Goal: Task Accomplishment & Management: Complete application form

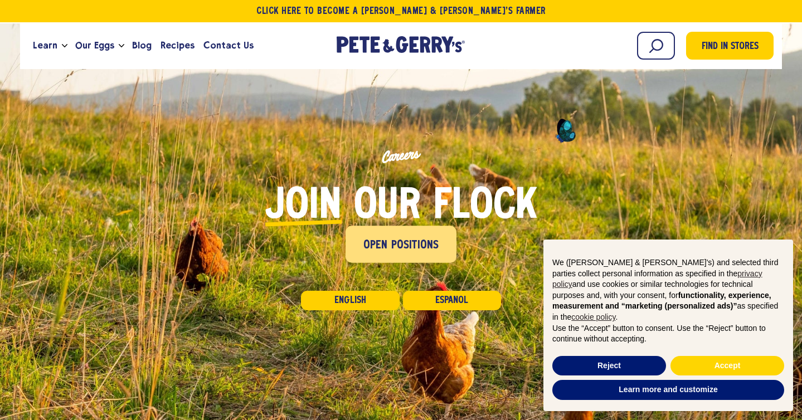
click at [385, 246] on span "Open Positions" at bounding box center [401, 246] width 76 height 18
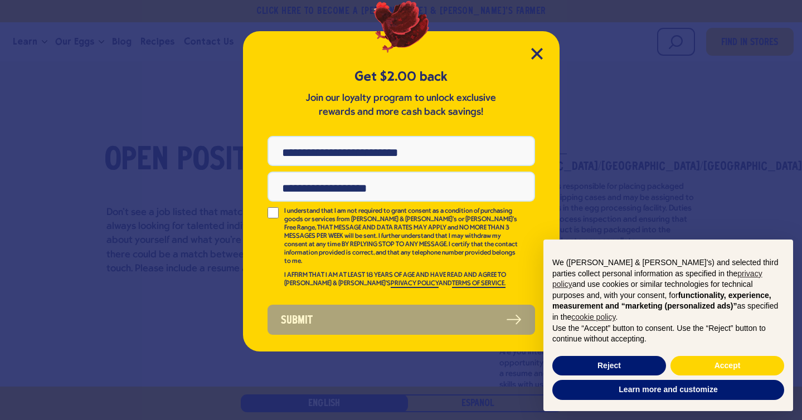
scroll to position [2560, 0]
click at [535, 53] on icon "Close Modal" at bounding box center [536, 53] width 10 height 10
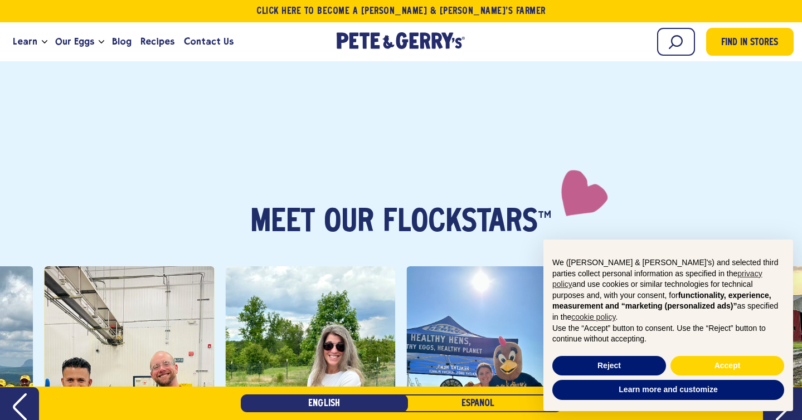
scroll to position [1205, 0]
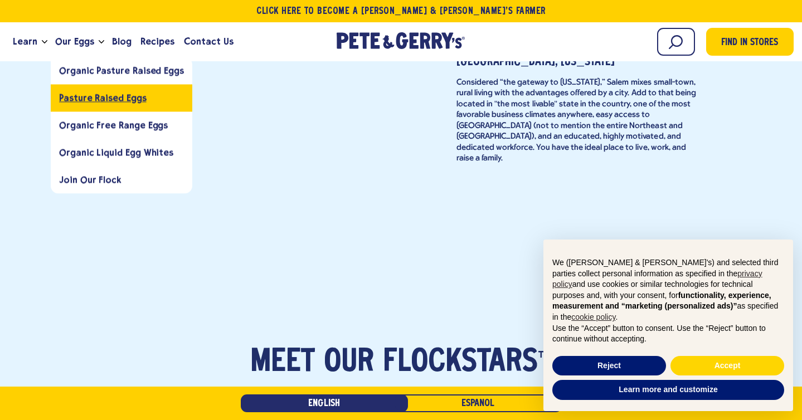
click at [96, 97] on span "Pasture Raised Eggs" at bounding box center [102, 97] width 87 height 11
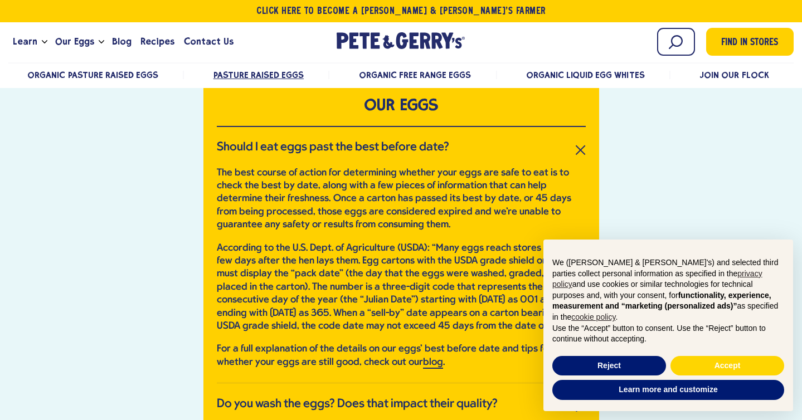
scroll to position [2573, 0]
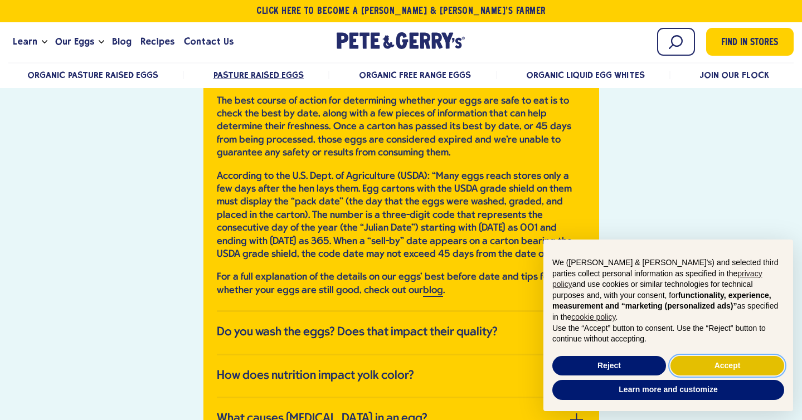
click at [721, 365] on button "Accept" at bounding box center [727, 366] width 114 height 20
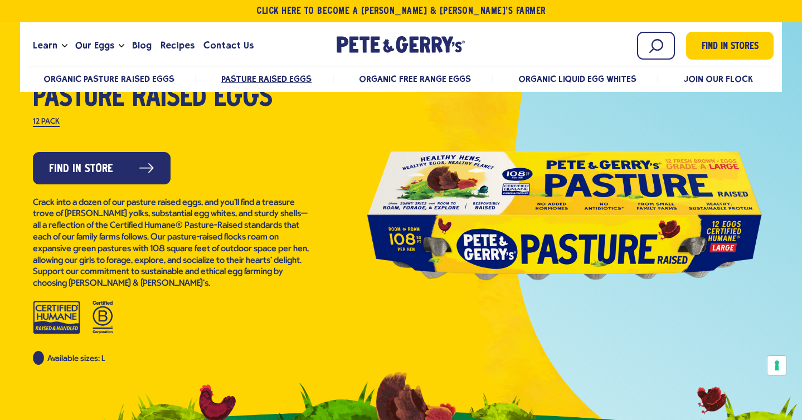
scroll to position [0, 0]
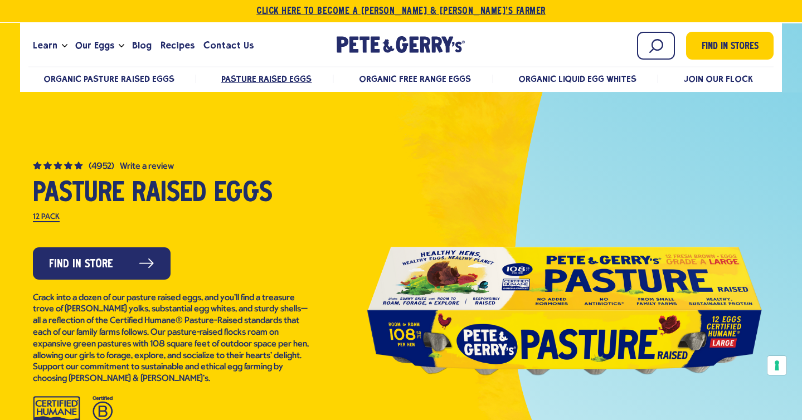
click at [377, 10] on link "Click Here To Become a [PERSON_NAME] & [PERSON_NAME]’s Farmer" at bounding box center [401, 11] width 802 height 22
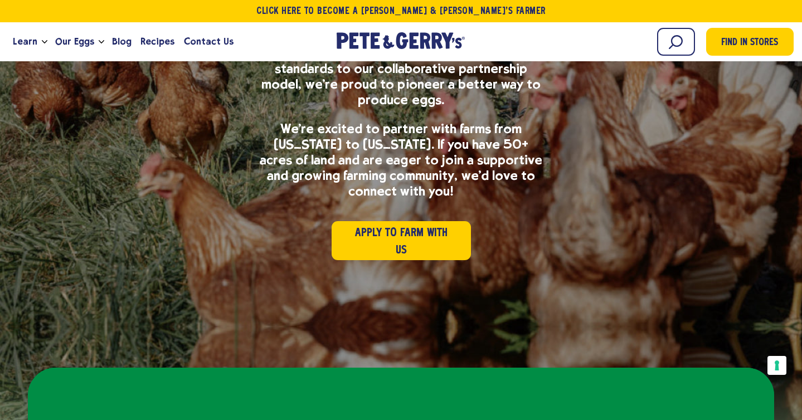
scroll to position [295, 0]
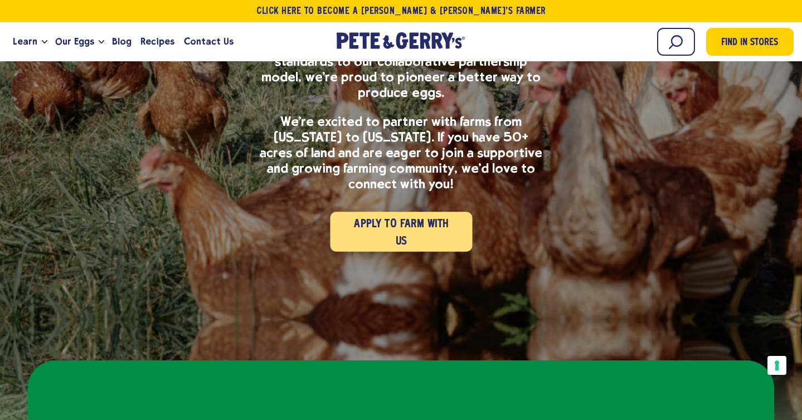
click at [407, 217] on span "Apply to Farm with Us" at bounding box center [400, 233] width 109 height 35
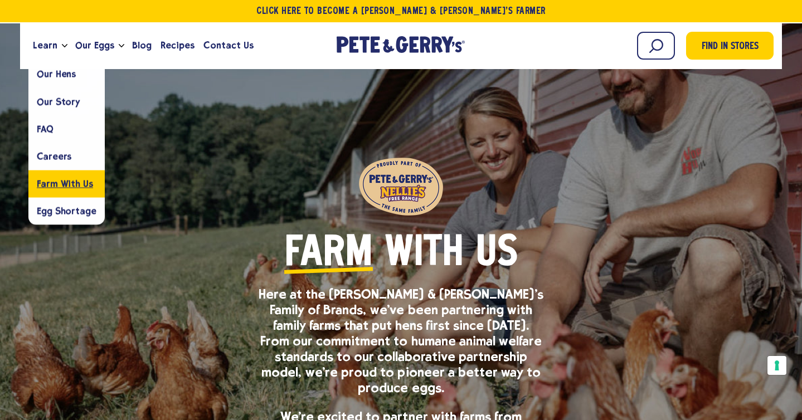
click at [67, 184] on span "Farm With Us" at bounding box center [65, 183] width 56 height 11
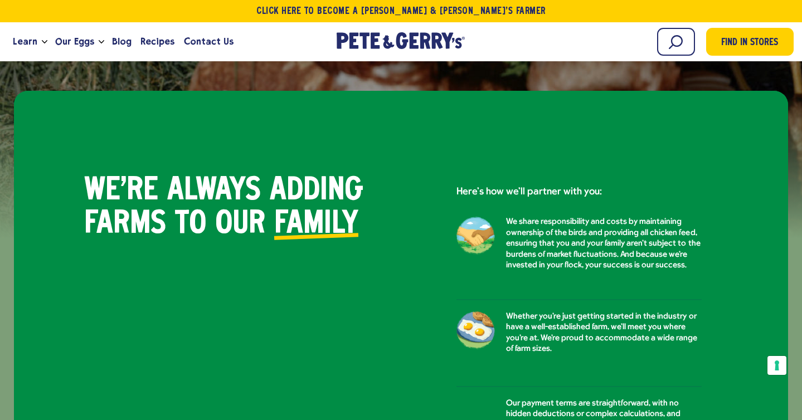
scroll to position [590, 0]
